Goal: Task Accomplishment & Management: Manage account settings

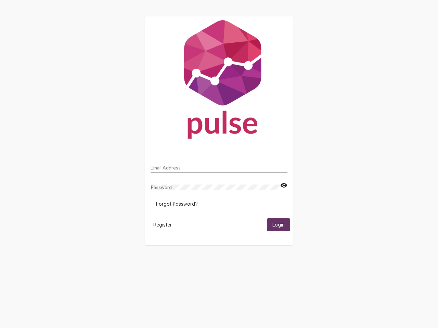
click at [219, 166] on input "Email Address" at bounding box center [218, 167] width 137 height 5
click at [283, 186] on mat-icon "visibility" at bounding box center [283, 186] width 7 height 8
click at [176, 204] on span "Forgot Password?" at bounding box center [176, 204] width 41 height 6
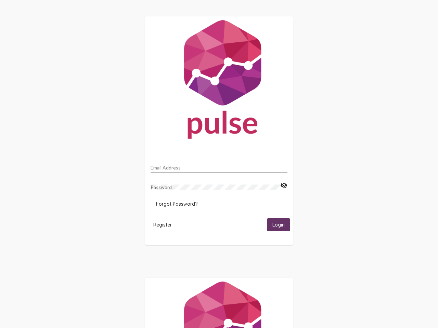
click at [162, 225] on span "Register" at bounding box center [162, 225] width 18 height 6
